Goal: Task Accomplishment & Management: Manage account settings

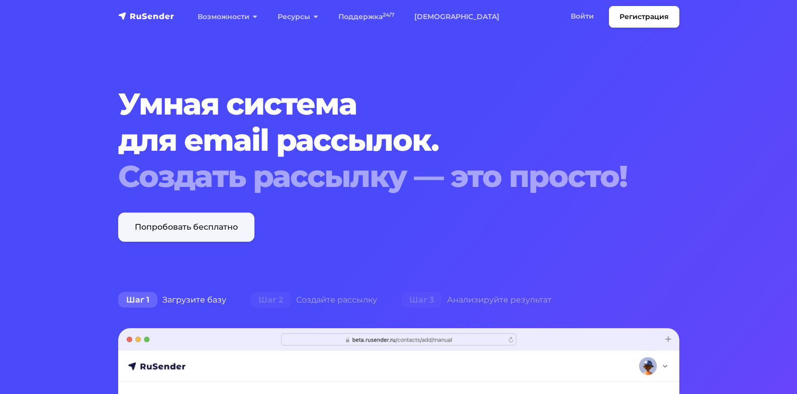
click at [234, 231] on link "Попробовать бесплатно" at bounding box center [186, 227] width 136 height 29
click at [579, 16] on link "Войти" at bounding box center [582, 16] width 43 height 21
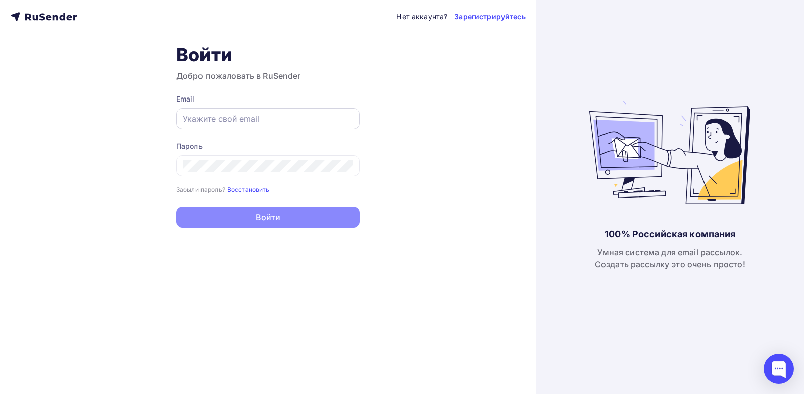
click at [224, 120] on input "text" at bounding box center [268, 119] width 170 height 12
click at [56, 19] on icon at bounding box center [44, 17] width 66 height 12
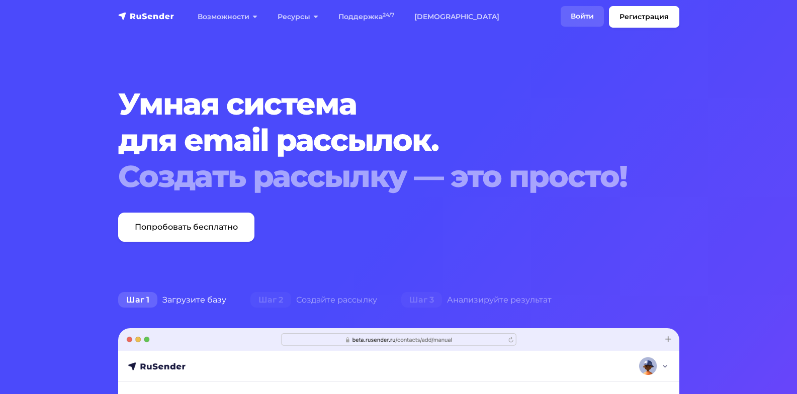
click at [579, 15] on link "Войти" at bounding box center [582, 16] width 43 height 21
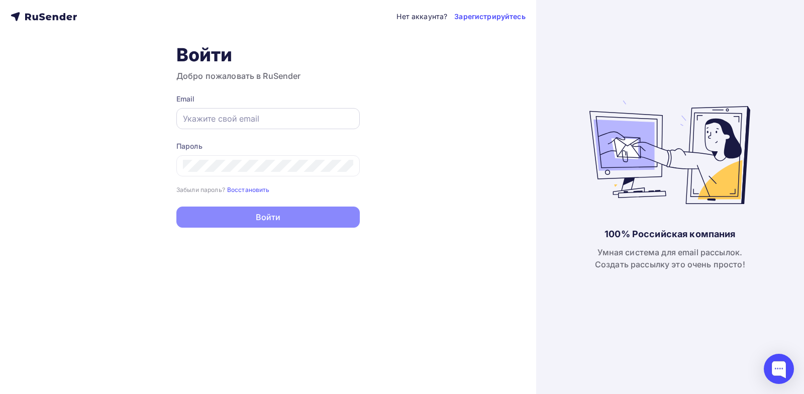
click at [220, 118] on input "text" at bounding box center [268, 119] width 170 height 12
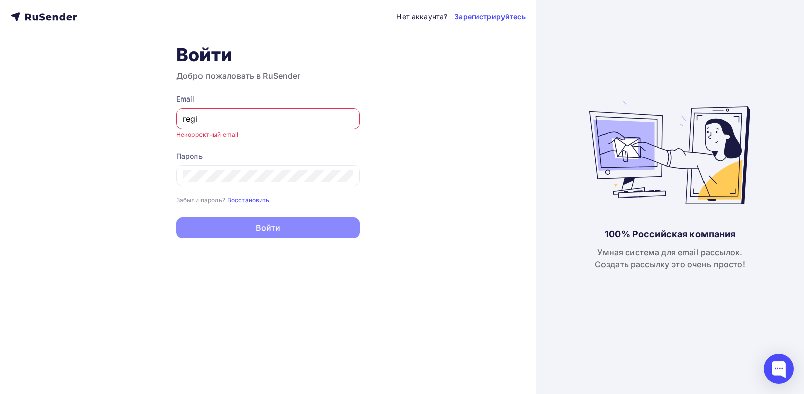
type input "[EMAIL_ADDRESS][DOMAIN_NAME]"
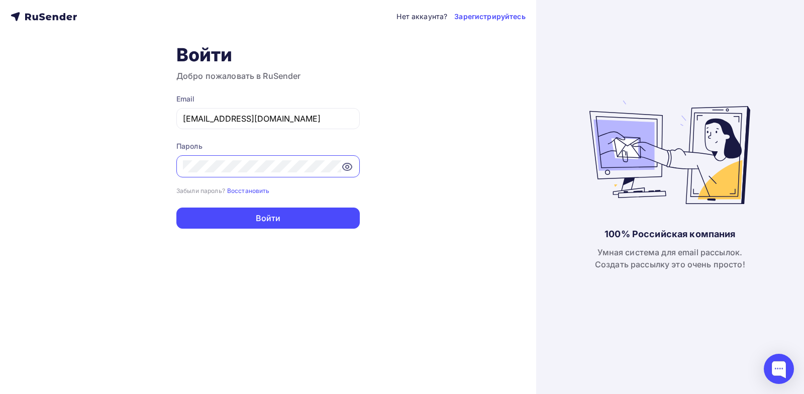
click at [176, 208] on button "Войти" at bounding box center [268, 218] width 184 height 21
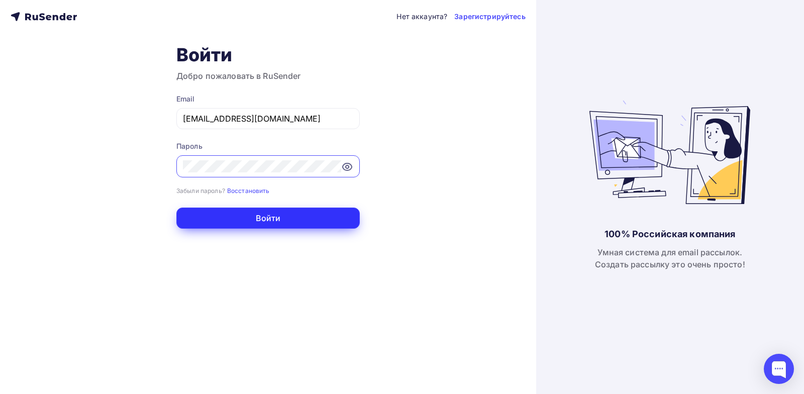
click at [291, 220] on button "Войти" at bounding box center [268, 218] width 184 height 21
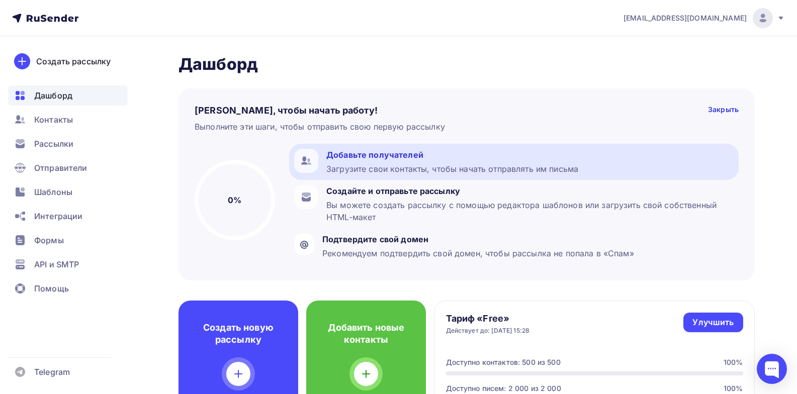
scroll to position [50, 0]
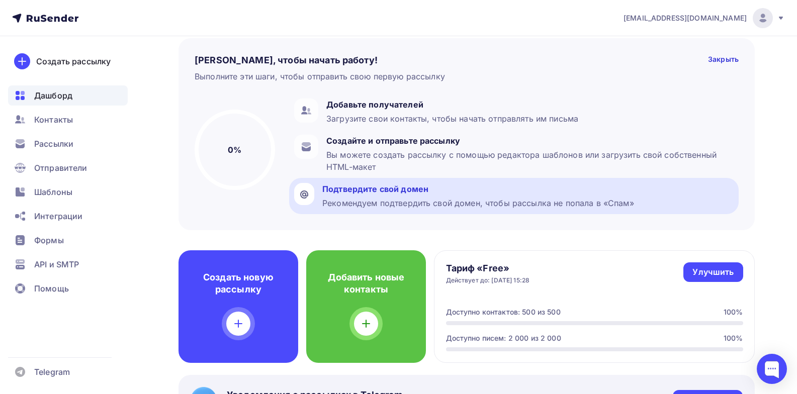
click at [413, 189] on div "Подтвердите свой домен" at bounding box center [478, 189] width 312 height 12
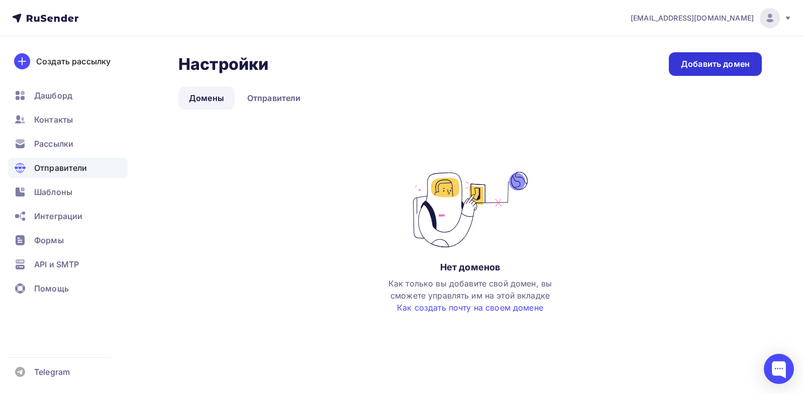
click at [697, 64] on div "Добавить домен" at bounding box center [715, 64] width 69 height 12
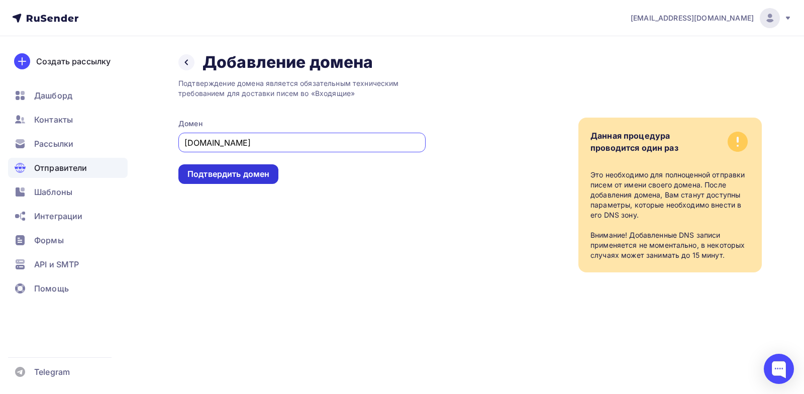
type input "regintex.ru"
click at [228, 174] on div "Подтвердить домен" at bounding box center [229, 174] width 82 height 12
click at [264, 172] on div "Подтвердить домен" at bounding box center [229, 174] width 82 height 12
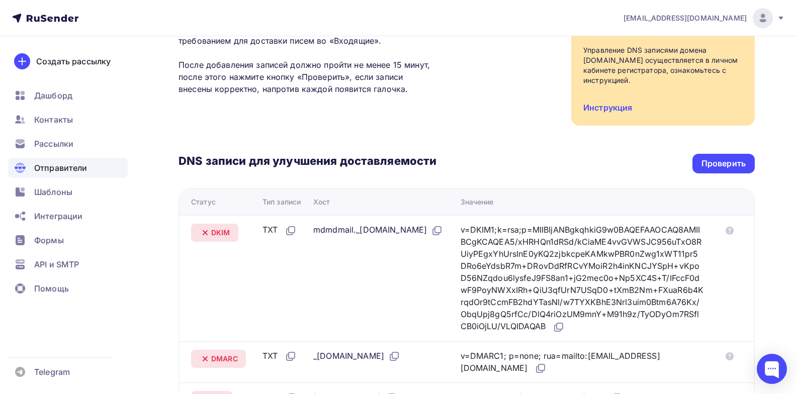
scroll to position [21, 0]
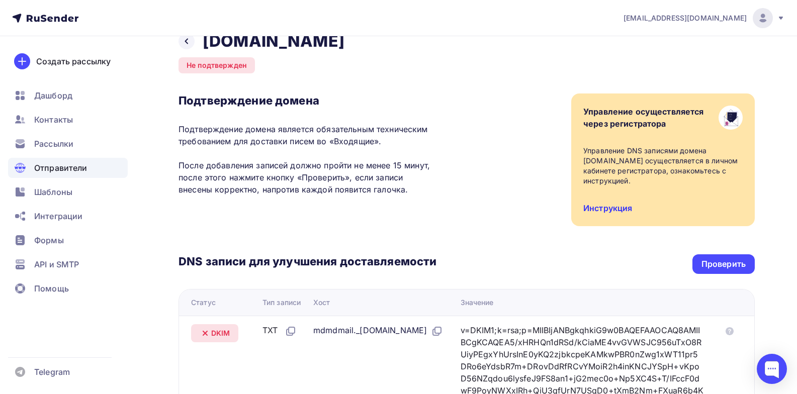
click at [621, 208] on link "Инструкция" at bounding box center [607, 208] width 49 height 10
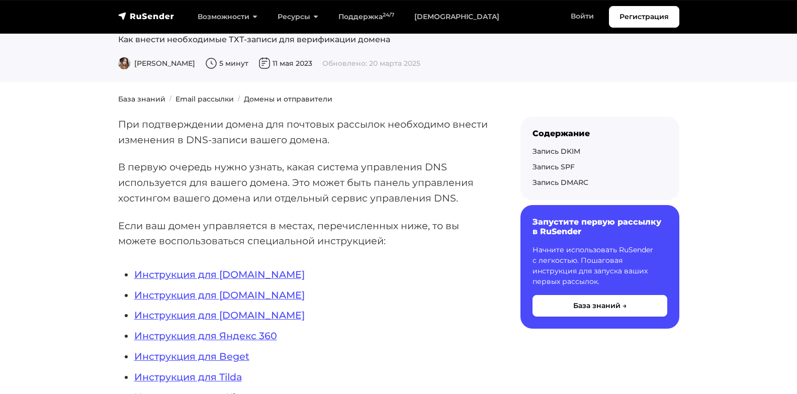
scroll to position [151, 0]
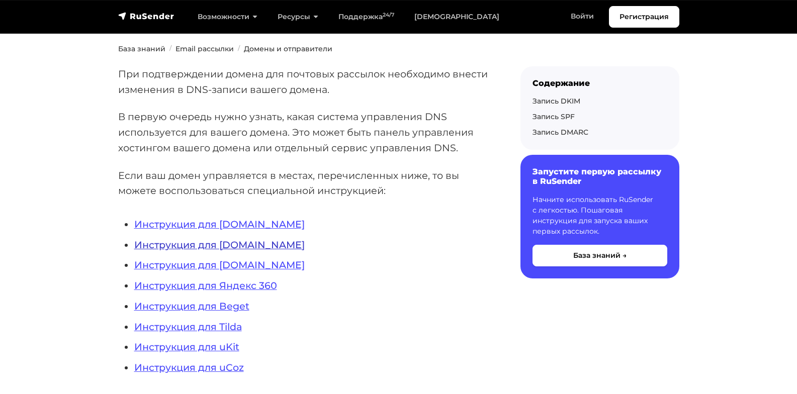
click at [267, 244] on link "Инструкция для [DOMAIN_NAME]" at bounding box center [219, 245] width 170 height 12
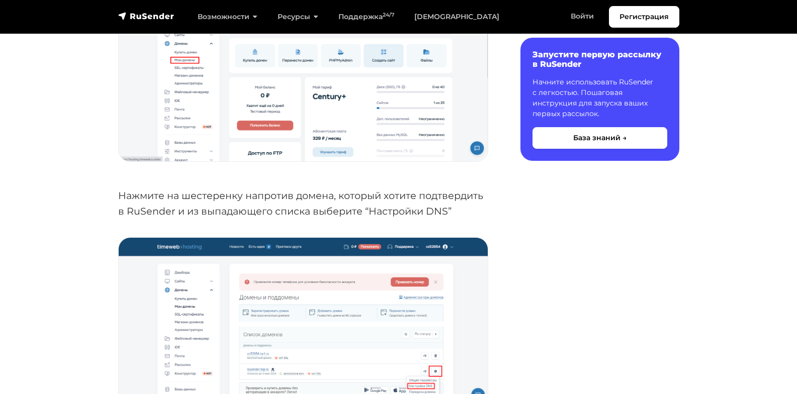
scroll to position [503, 0]
